Goal: Entertainment & Leisure: Consume media (video, audio)

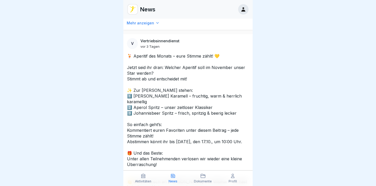
scroll to position [621, 0]
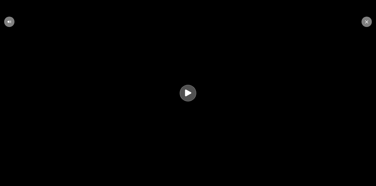
click at [193, 95] on icon at bounding box center [188, 93] width 10 height 10
click at [168, 94] on video at bounding box center [188, 93] width 376 height 186
click at [253, 145] on video at bounding box center [188, 93] width 376 height 186
click at [369, 21] on div at bounding box center [367, 22] width 10 height 10
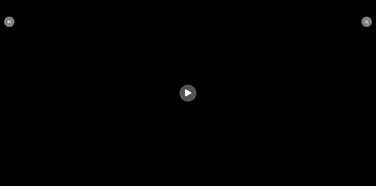
click at [197, 86] on video at bounding box center [188, 93] width 376 height 186
click at [191, 90] on icon at bounding box center [188, 93] width 10 height 10
click at [364, 23] on div at bounding box center [367, 22] width 10 height 10
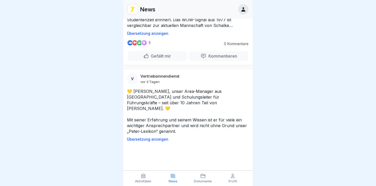
scroll to position [399, 0]
